Goal: Transaction & Acquisition: Purchase product/service

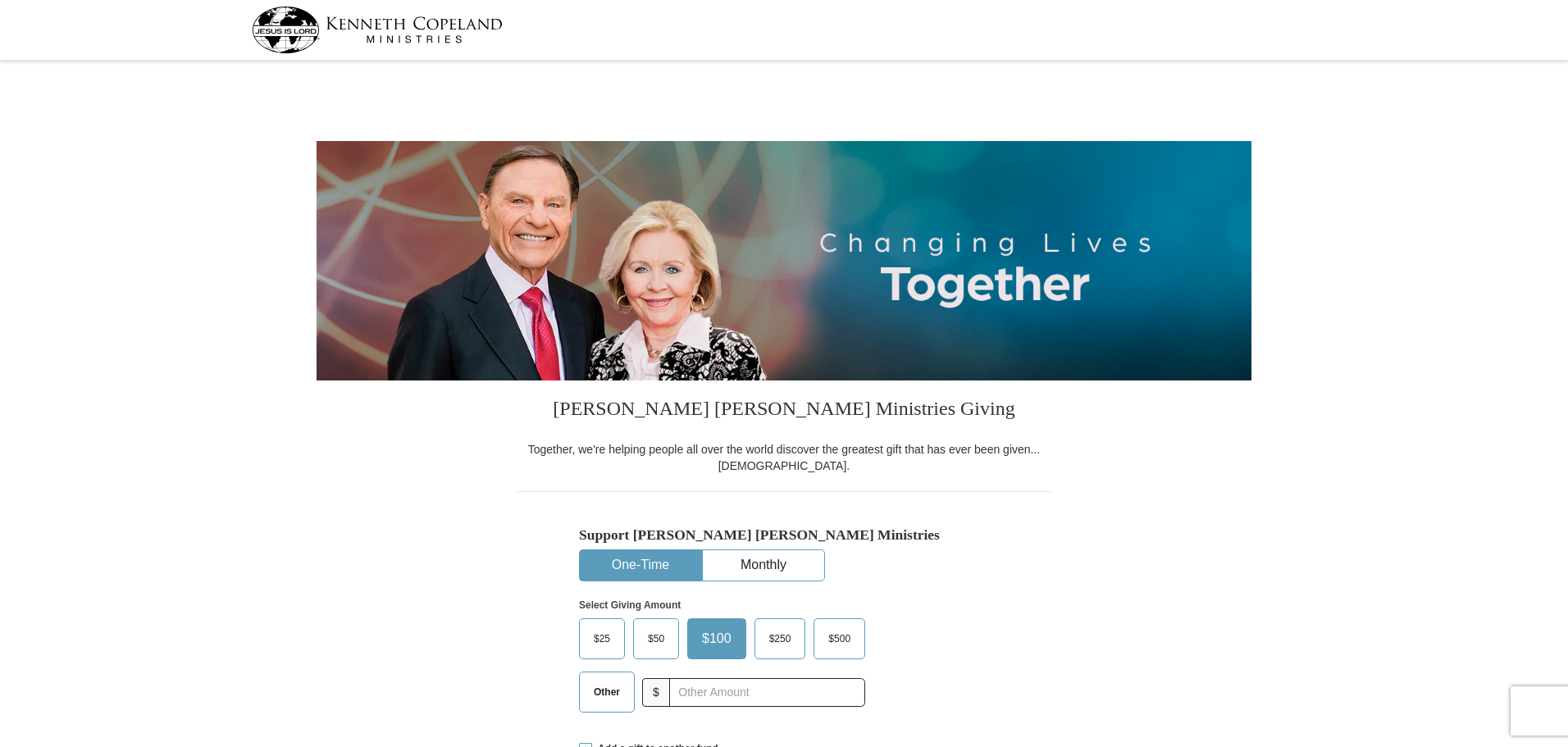
select select "FL"
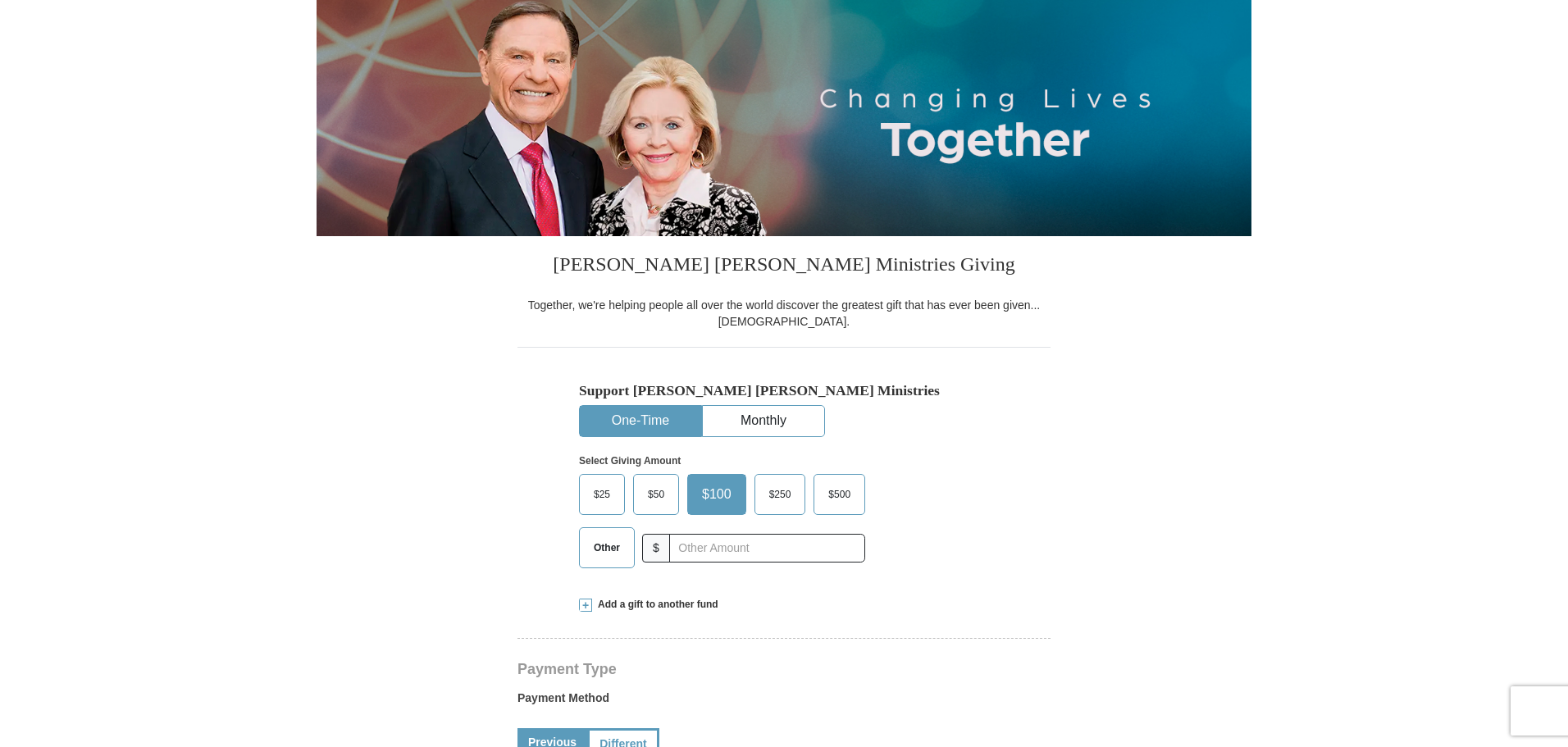
scroll to position [231, 0]
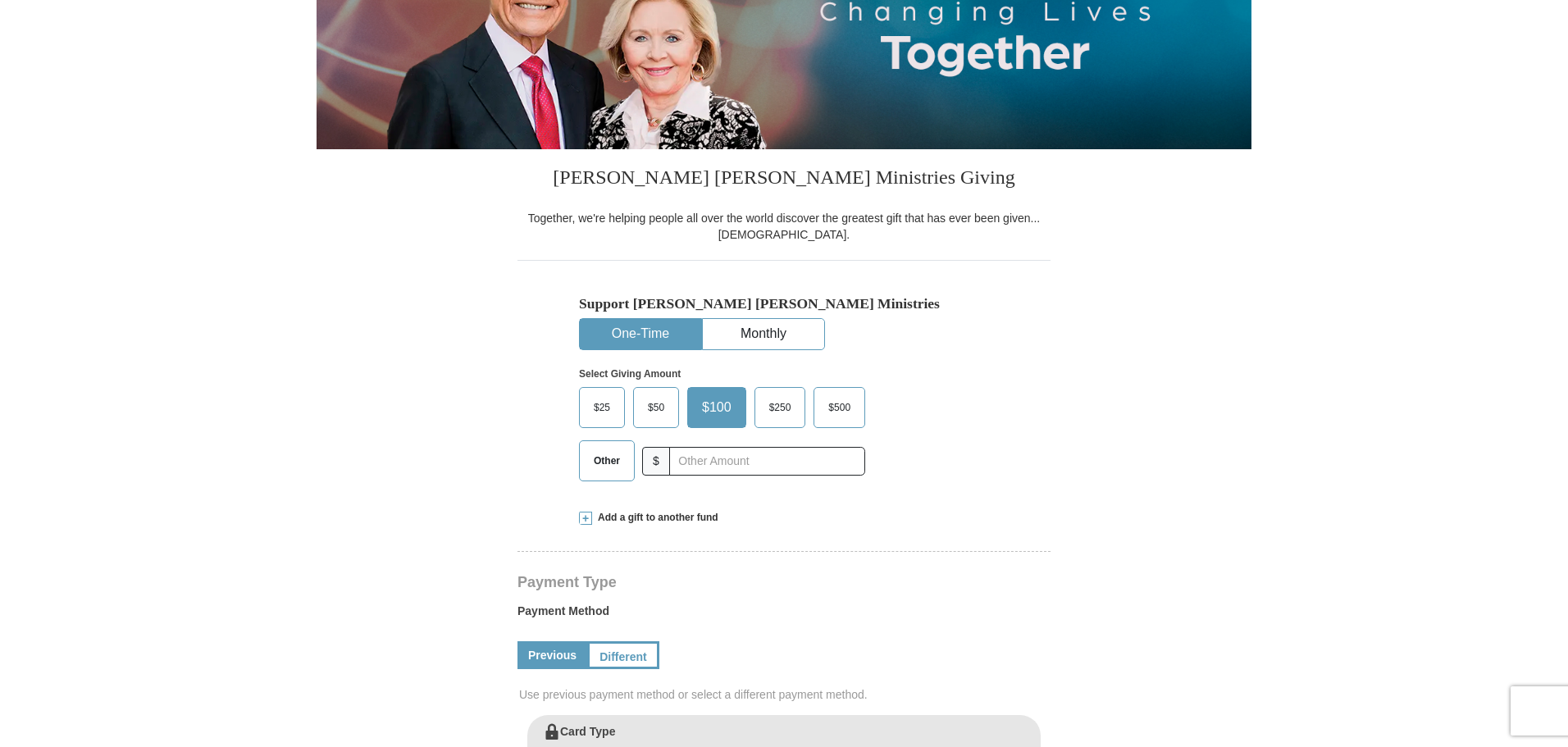
click at [587, 519] on span at bounding box center [586, 518] width 13 height 13
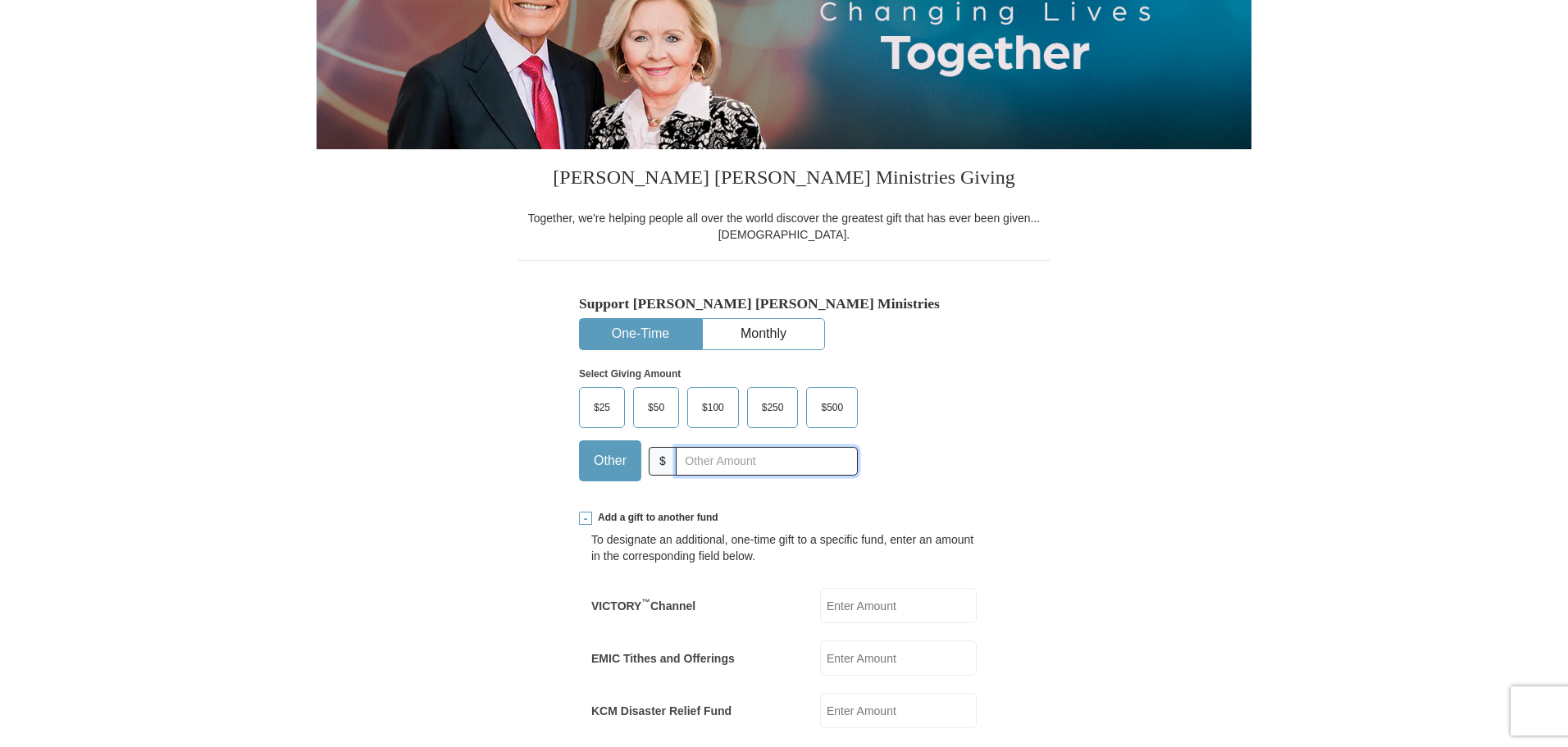
click at [703, 455] on input "text" at bounding box center [766, 461] width 182 height 29
type input "0"
click at [853, 657] on input "EMIC Tithes and Offerings" at bounding box center [898, 658] width 156 height 35
type input "187.00"
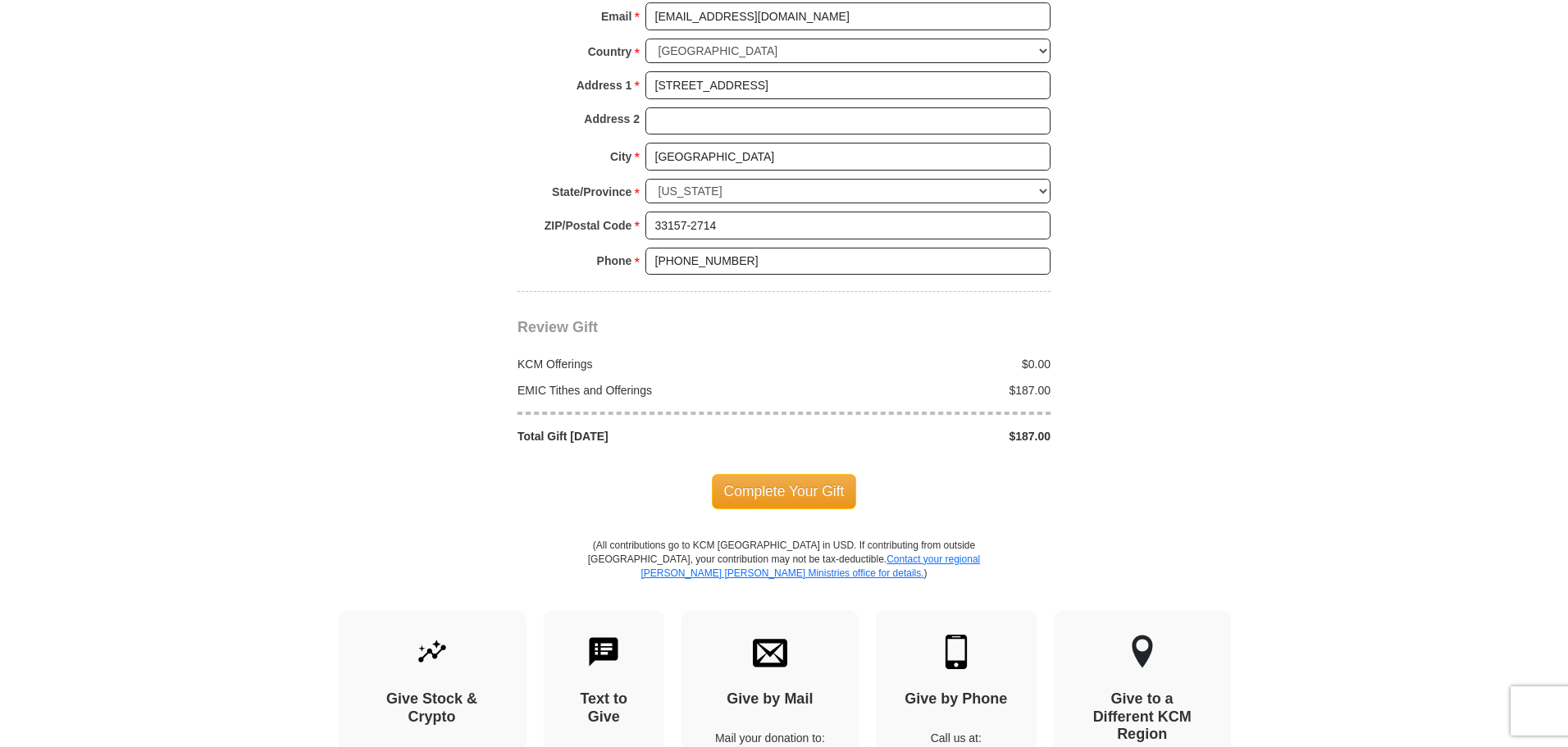
scroll to position [1521, 0]
click at [808, 473] on span "Complete Your Gift" at bounding box center [784, 490] width 145 height 34
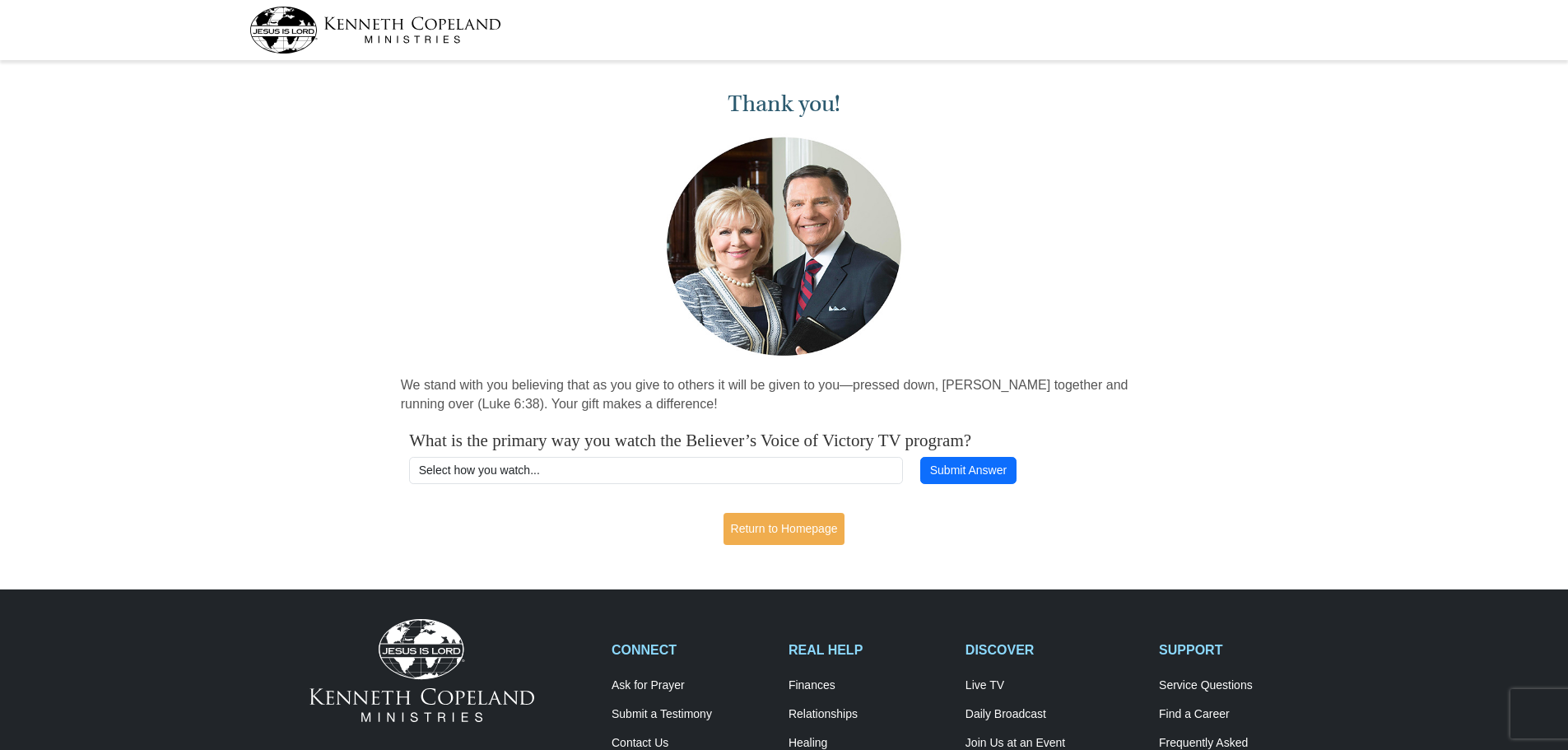
scroll to position [1, 0]
click at [285, 32] on img at bounding box center [375, 30] width 252 height 47
